Goal: Navigation & Orientation: Go to known website

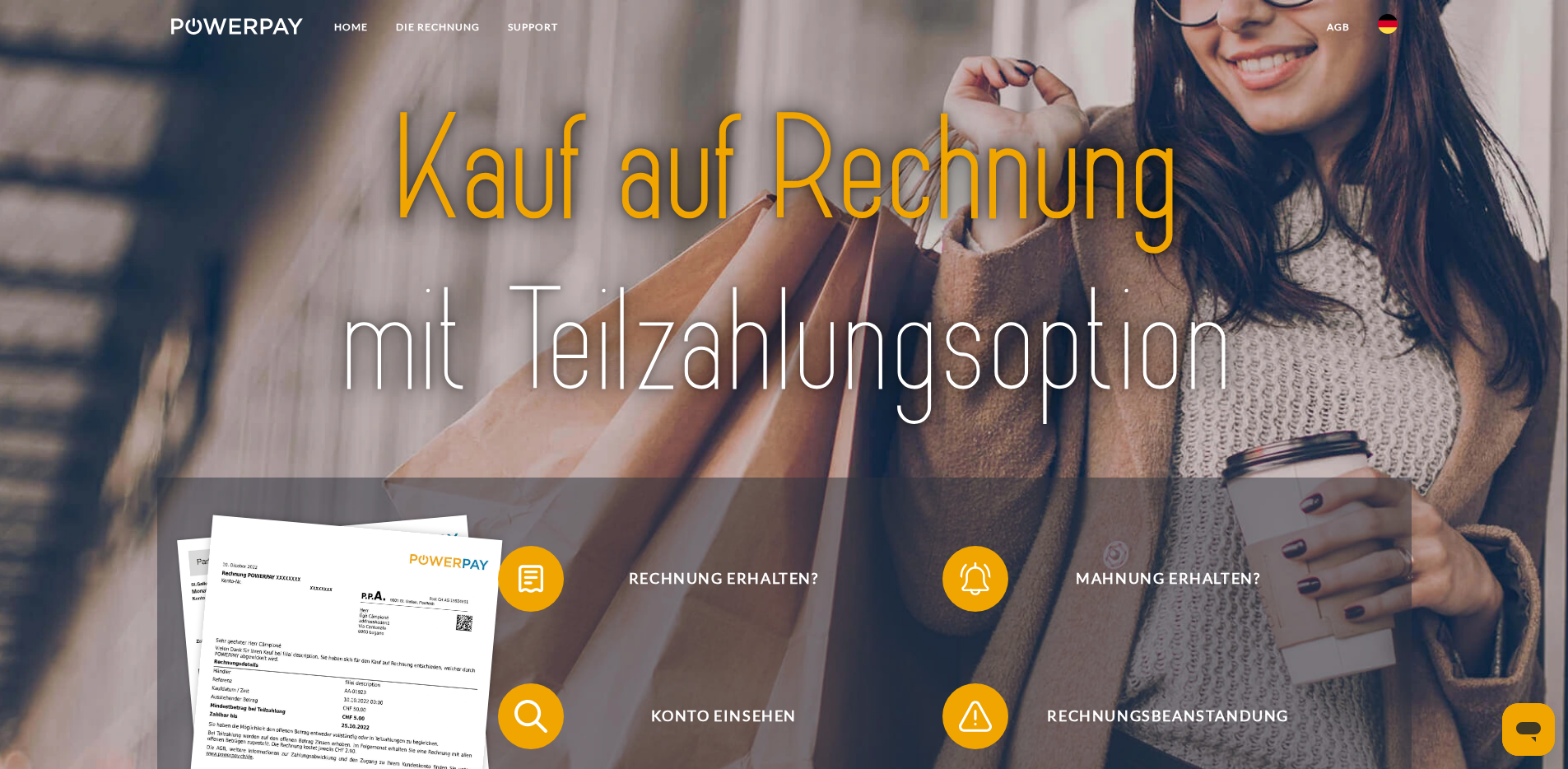
click at [1400, 25] on link at bounding box center [1388, 28] width 48 height 33
click at [1388, 156] on img at bounding box center [1388, 162] width 20 height 20
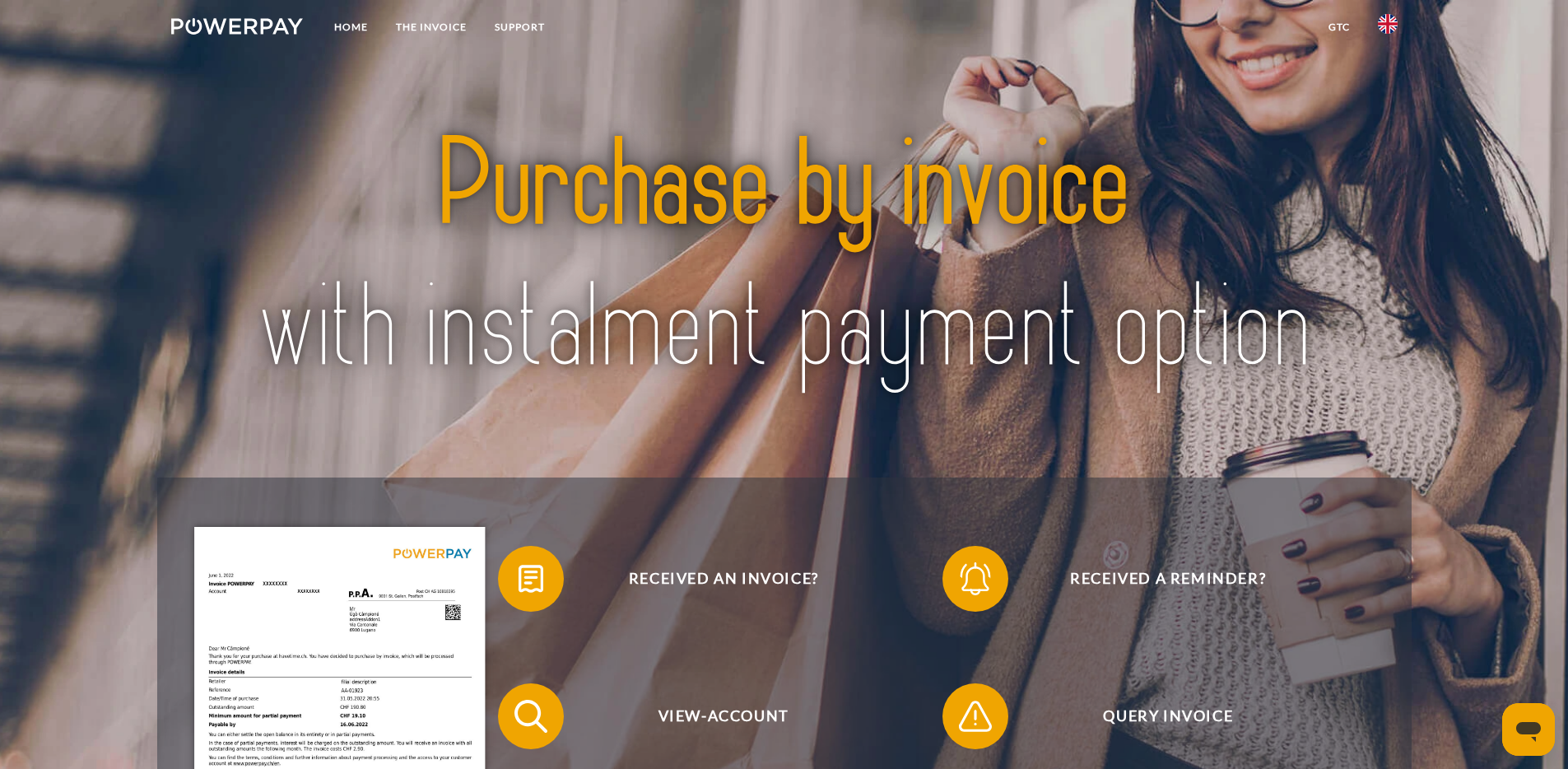
click at [684, 315] on img at bounding box center [784, 257] width 1106 height 361
